Goal: Task Accomplishment & Management: Manage account settings

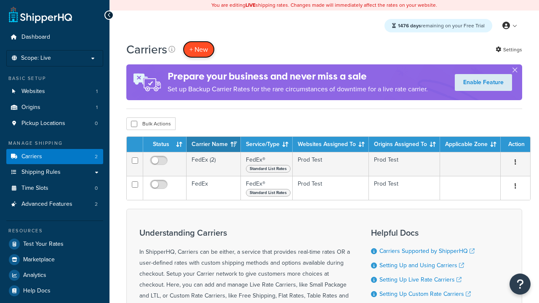
click at [199, 41] on button "+ New" at bounding box center [199, 49] width 32 height 17
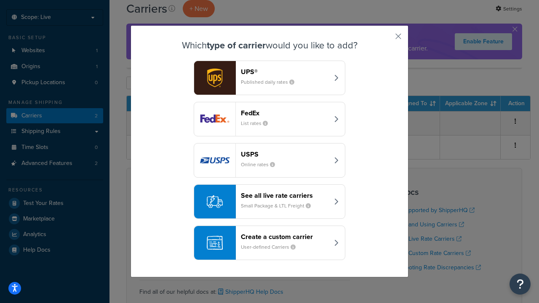
click at [270, 119] on div "FedEx List rates" at bounding box center [285, 119] width 88 height 20
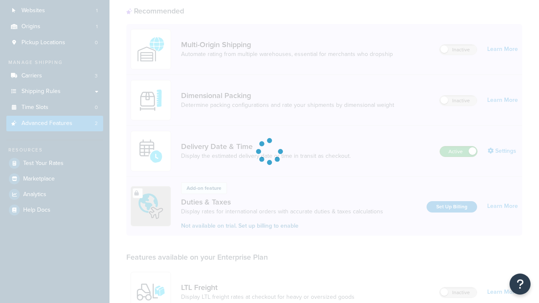
click at [459, 147] on label "Active" at bounding box center [458, 152] width 37 height 10
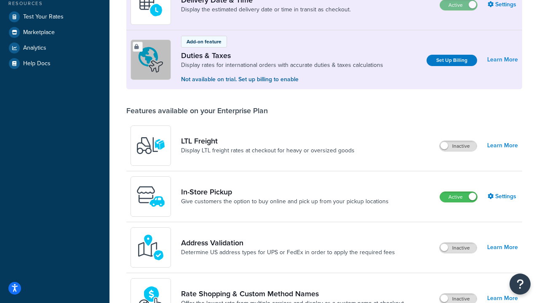
scroll to position [211, 0]
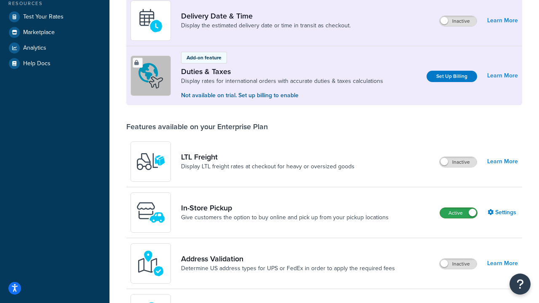
click at [459, 213] on label "Active" at bounding box center [458, 213] width 37 height 10
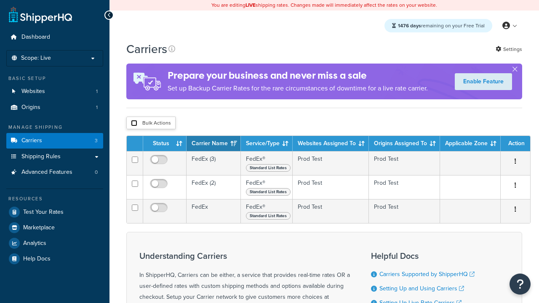
click at [134, 124] on input "checkbox" at bounding box center [134, 123] width 6 height 6
checkbox input "true"
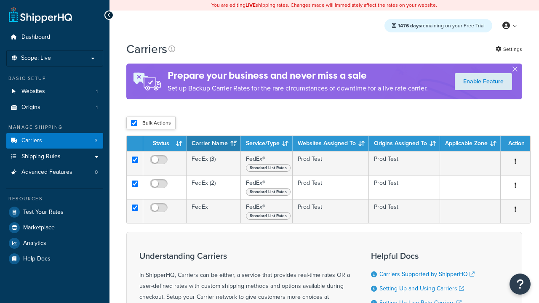
click at [0, 0] on button "Delete" at bounding box center [0, 0] width 0 height 0
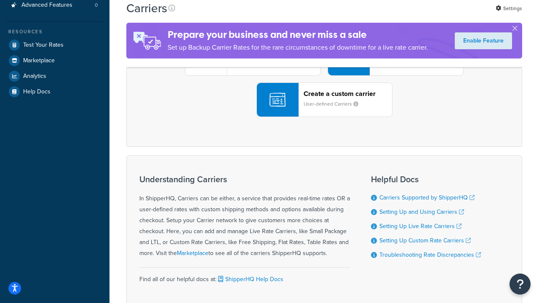
click at [324, 117] on div "UPS® Published daily rates FedEx List rates USPS Online rates See all live rate…" at bounding box center [324, 58] width 378 height 117
click at [419, 15] on header "FedEx" at bounding box center [419, 11] width 88 height 8
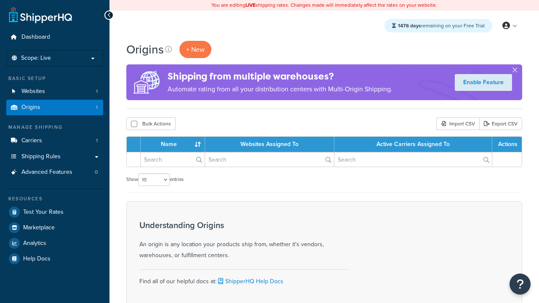
click at [175, 145] on th "Name" at bounding box center [173, 144] width 64 height 15
click at [271, 145] on th "Websites Assigned To" at bounding box center [269, 144] width 129 height 15
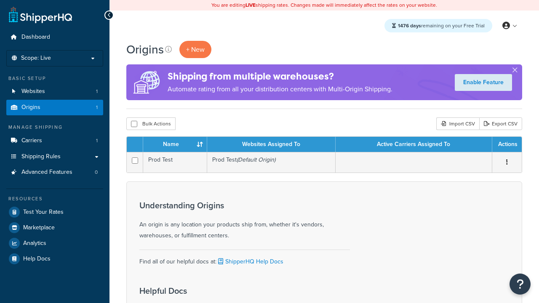
click at [271, 145] on th "Websites Assigned To" at bounding box center [271, 144] width 128 height 15
click at [414, 145] on th "Active Carriers Assigned To" at bounding box center [414, 144] width 157 height 15
click at [507, 145] on th "Actions" at bounding box center [506, 144] width 29 height 15
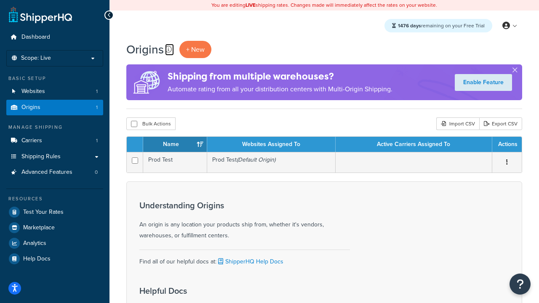
click at [168, 49] on icon at bounding box center [168, 49] width 7 height 7
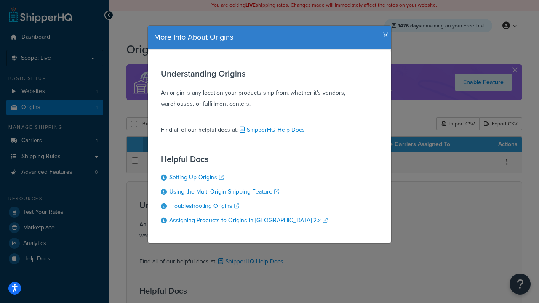
click at [384, 32] on icon "button" at bounding box center [386, 36] width 6 height 8
